Goal: Task Accomplishment & Management: Manage account settings

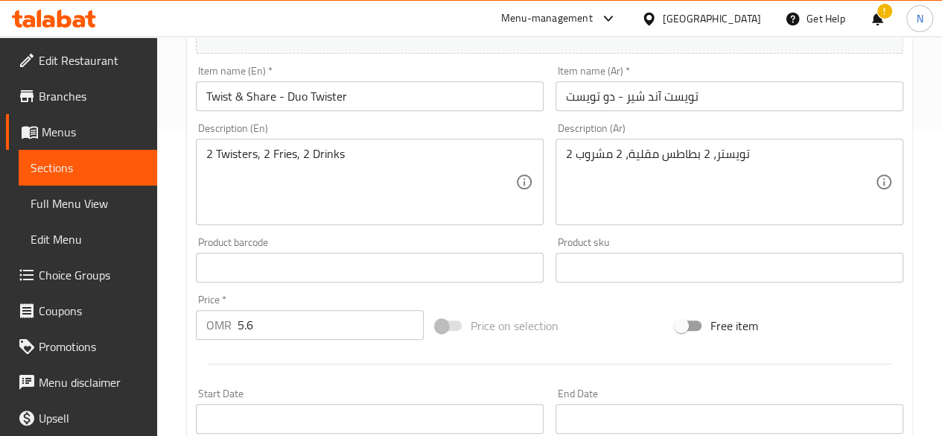
scroll to position [52, 0]
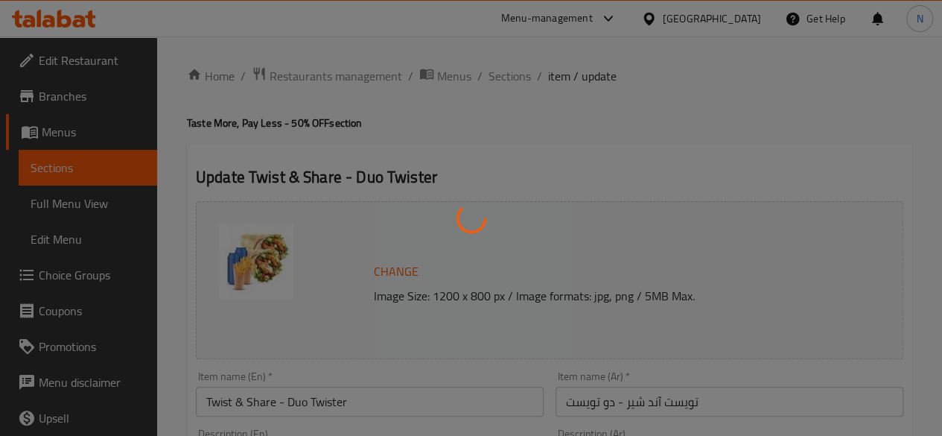
type input "اختيارك من المشروب:"
type input "1"
type input "اختيارك من البطاطس المقلية:"
type input "1"
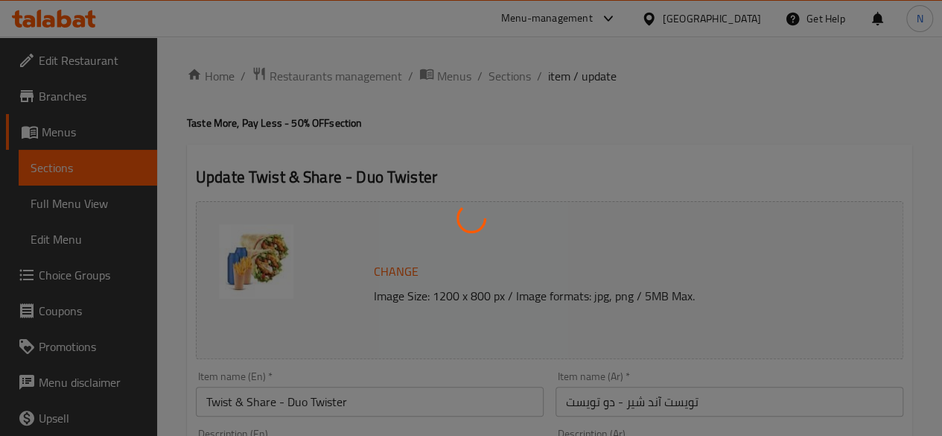
type input "1"
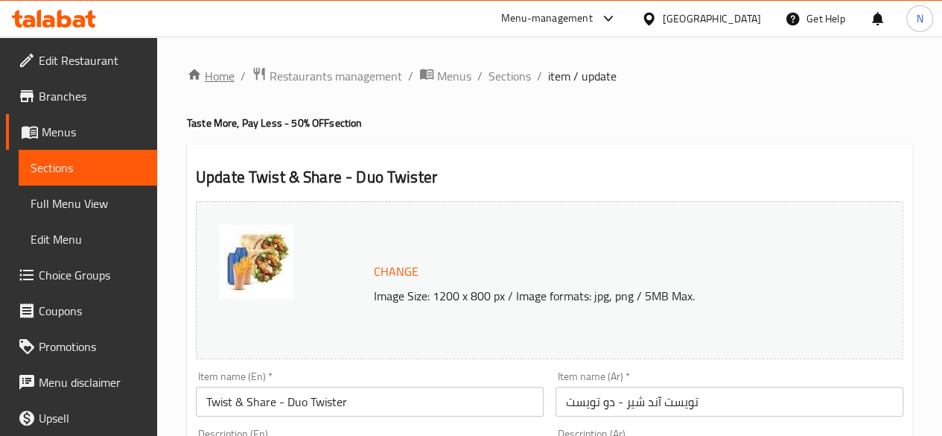
click at [216, 75] on link "Home" at bounding box center [211, 76] width 48 height 18
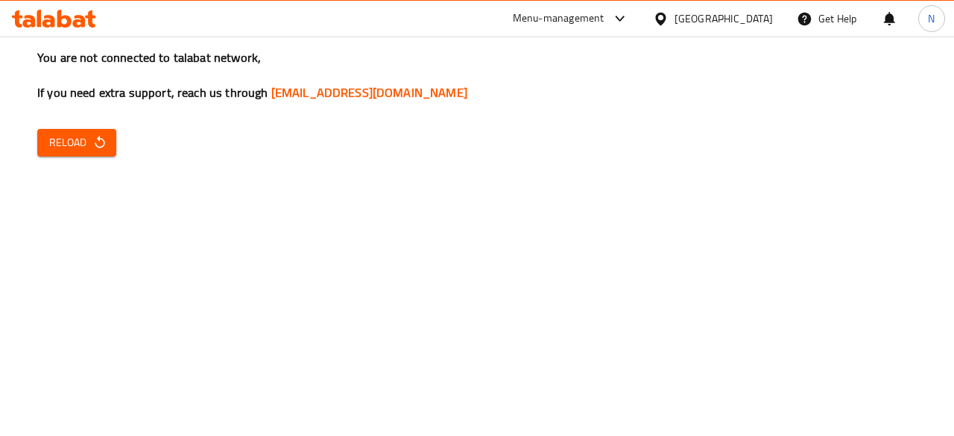
click at [99, 144] on icon "button" at bounding box center [99, 142] width 15 height 15
click at [74, 145] on span "Reload" at bounding box center [76, 142] width 55 height 19
click at [73, 137] on span "Reload" at bounding box center [76, 142] width 55 height 19
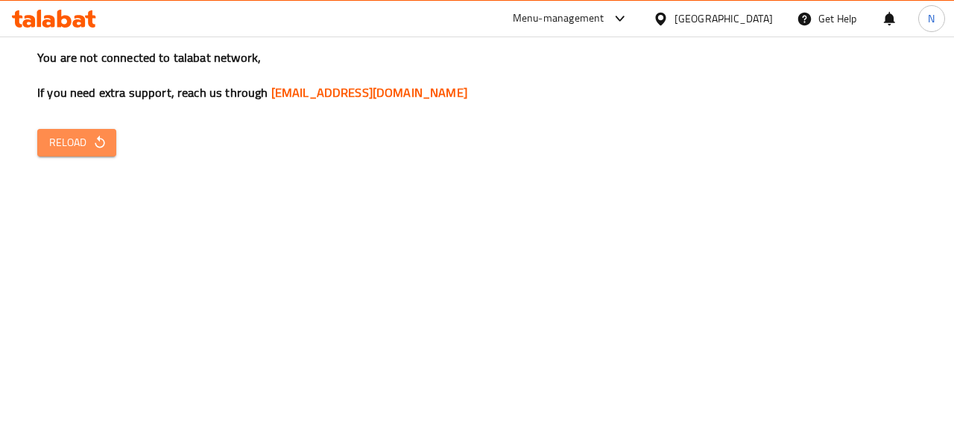
click at [54, 145] on span "Reload" at bounding box center [76, 142] width 55 height 19
click at [92, 144] on icon "button" at bounding box center [99, 142] width 15 height 15
